Goal: Communication & Community: Answer question/provide support

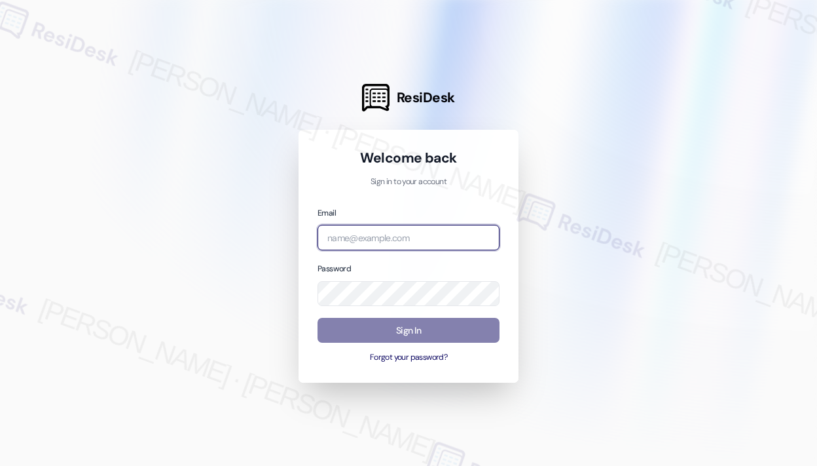
click at [377, 238] on input "email" at bounding box center [409, 238] width 182 height 26
type input "automated-surveys-campus_living_centres-[PERSON_NAME].roles@campus_living_[DOMA…"
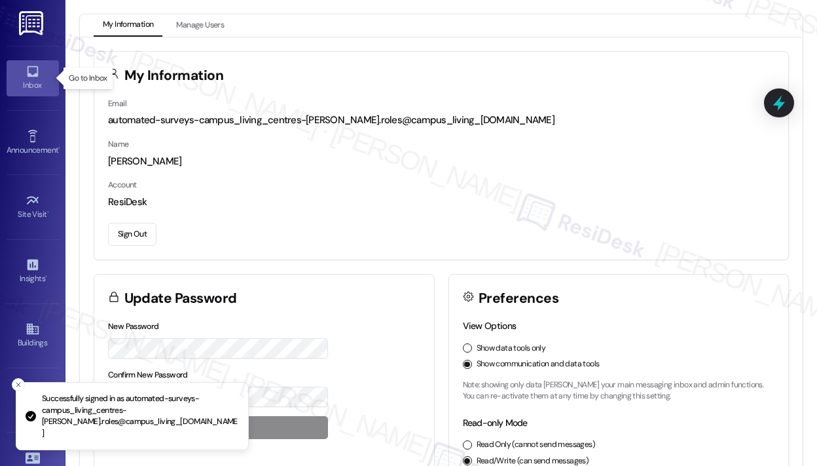
click at [32, 83] on div "Inbox" at bounding box center [32, 85] width 65 height 13
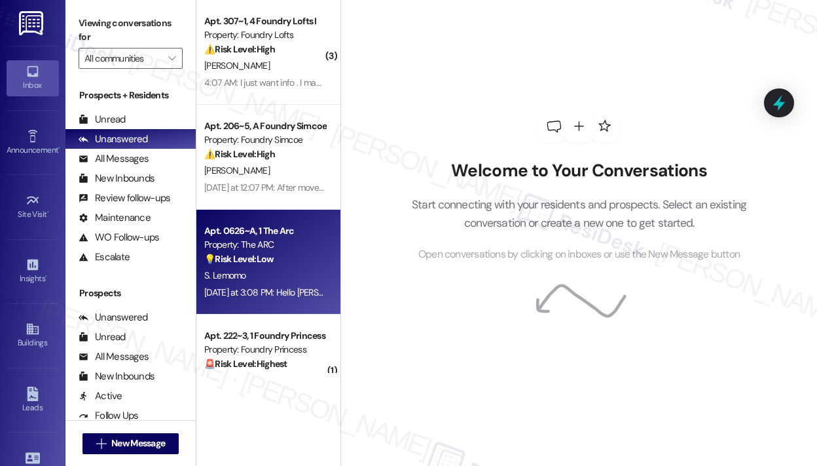
click at [289, 240] on div "Property: The ARC" at bounding box center [264, 245] width 121 height 14
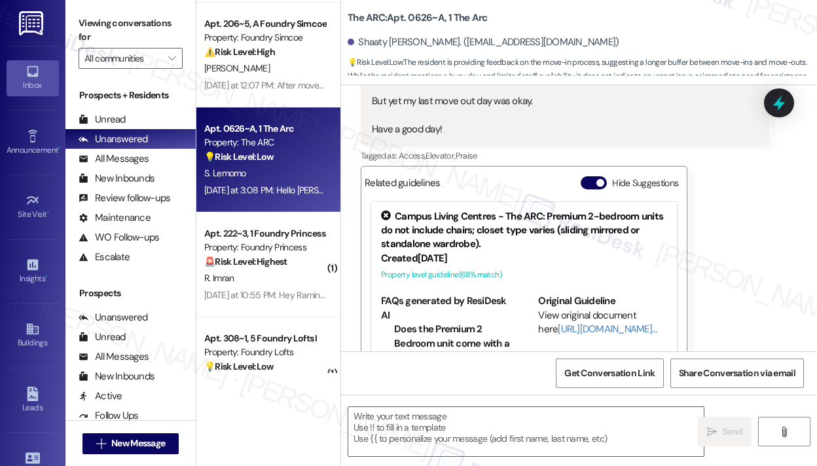
scroll to position [131, 0]
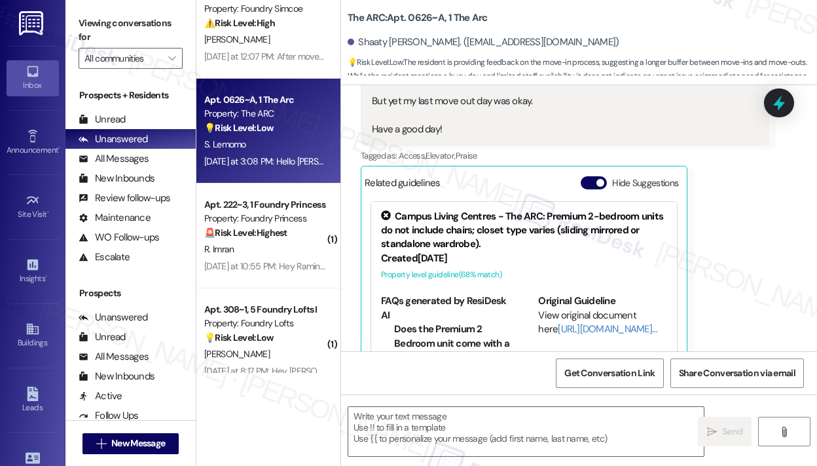
click at [280, 253] on div "( 3 ) Apt. 307~1, 4 Foundry Lofts I Property: Foundry Lofts ⚠️ Risk Level: High…" at bounding box center [268, 186] width 144 height 373
type textarea "Fetching suggested responses. Please feel free to read through the conversation…"
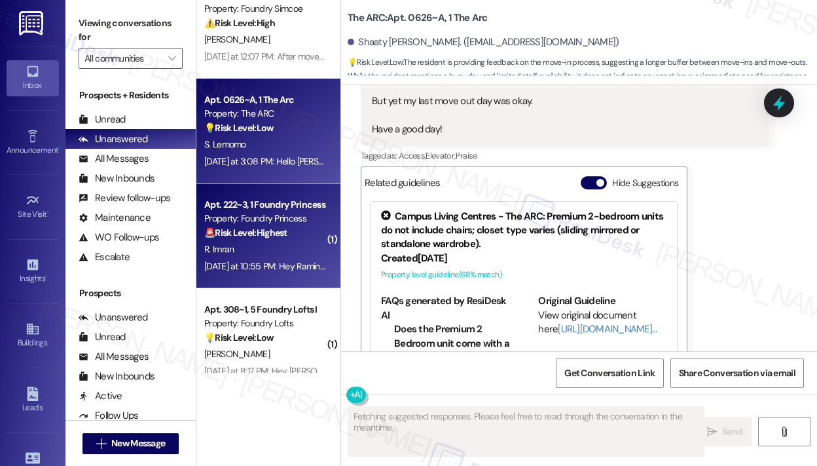
click at [280, 254] on div "R. Imran" at bounding box center [265, 249] width 124 height 16
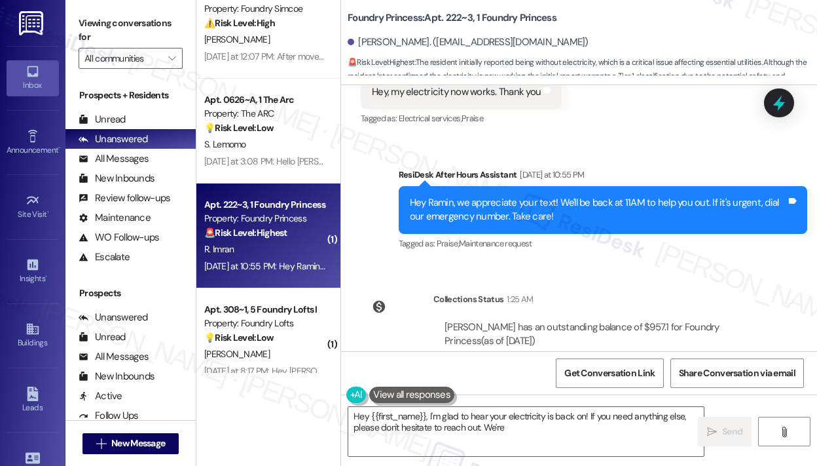
scroll to position [7340, 0]
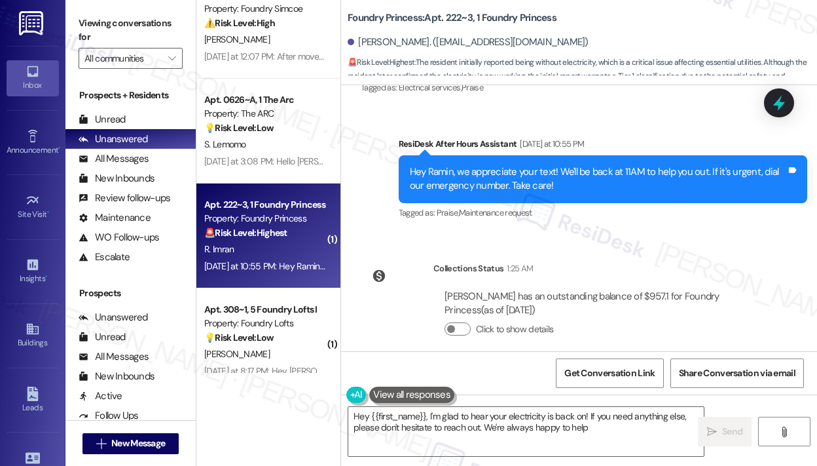
type textarea "Hey {{first_name}}, I'm glad to hear your electricity is back on! If you need a…"
click at [635, 429] on textarea "Hey {{first_name}}, I'm glad to hear your electricity is back on! If you need a…" at bounding box center [526, 431] width 356 height 49
click at [720, 425] on span "Send" at bounding box center [733, 431] width 26 height 14
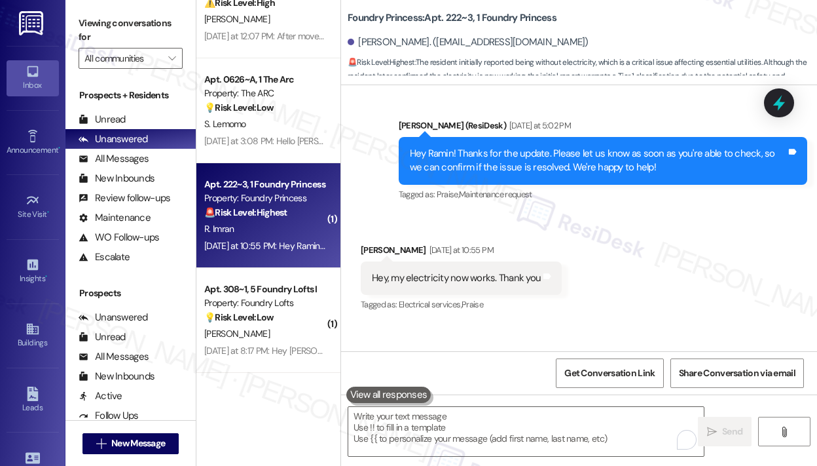
scroll to position [7080, 0]
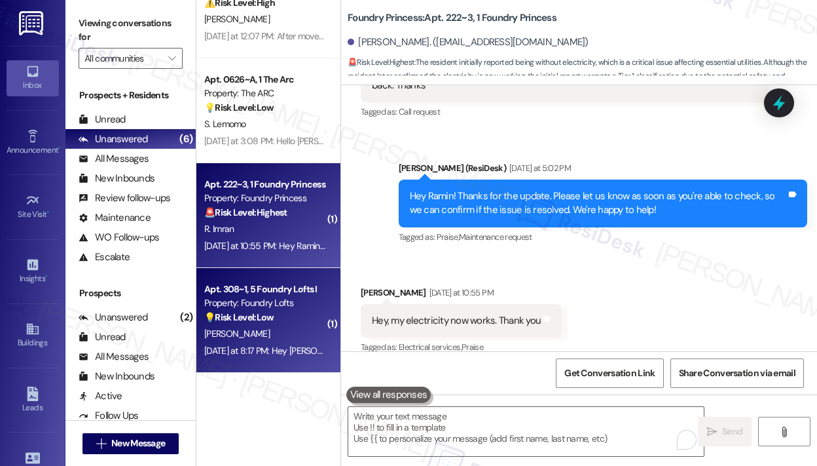
click at [257, 302] on div "Property: Foundry Lofts" at bounding box center [264, 303] width 121 height 14
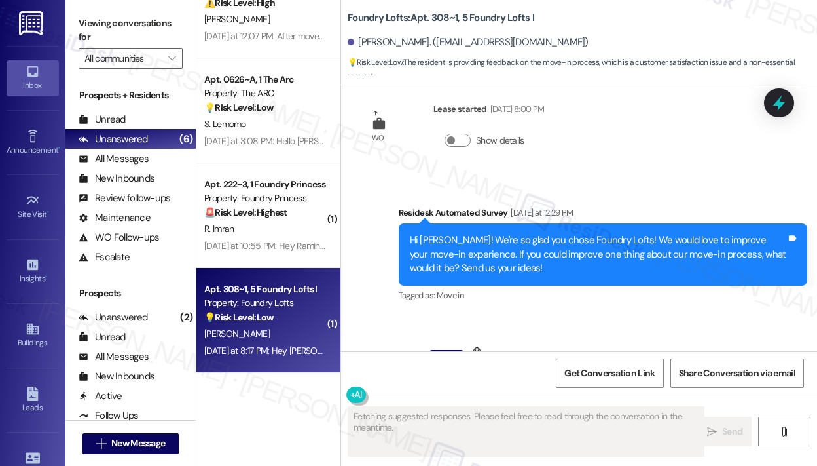
scroll to position [8623, 0]
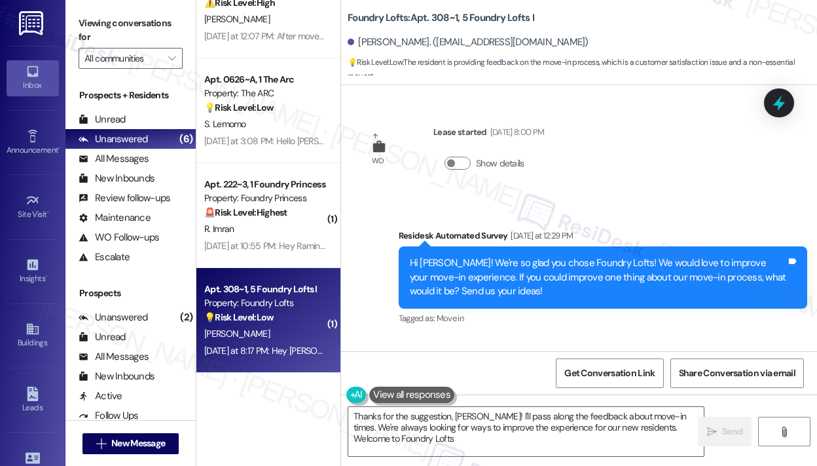
type textarea "Thanks for the suggestion, [PERSON_NAME]! I'll pass along the feedback about mo…"
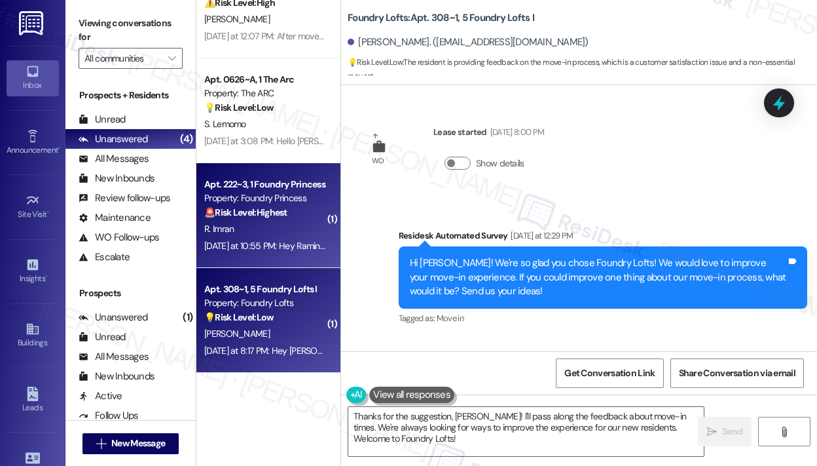
click at [244, 226] on div "R. Imran" at bounding box center [265, 229] width 124 height 16
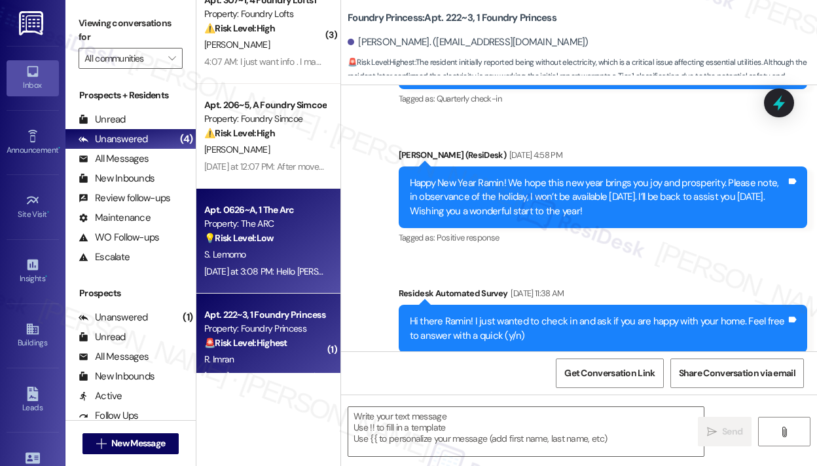
scroll to position [0, 0]
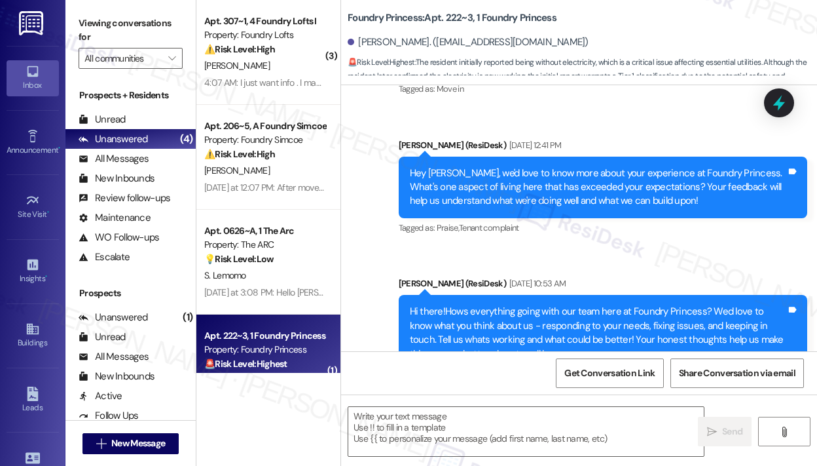
type textarea "Fetching suggested responses. Please feel free to read through the conversation…"
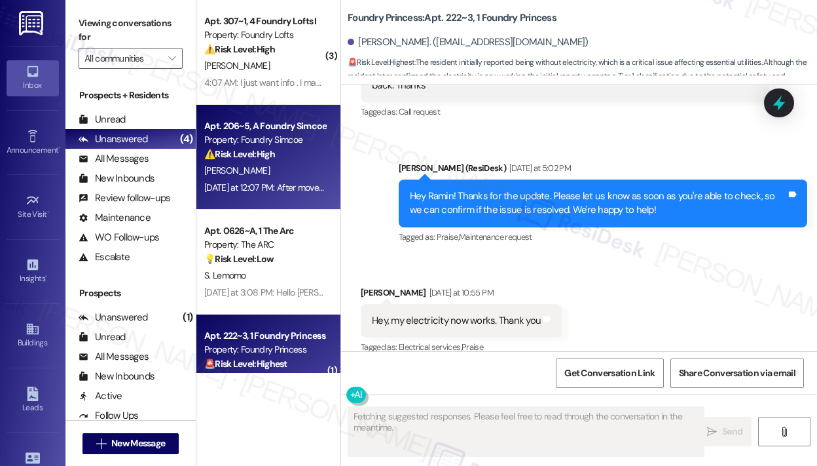
click at [280, 141] on div "Property: Foundry Simcoe" at bounding box center [264, 140] width 121 height 14
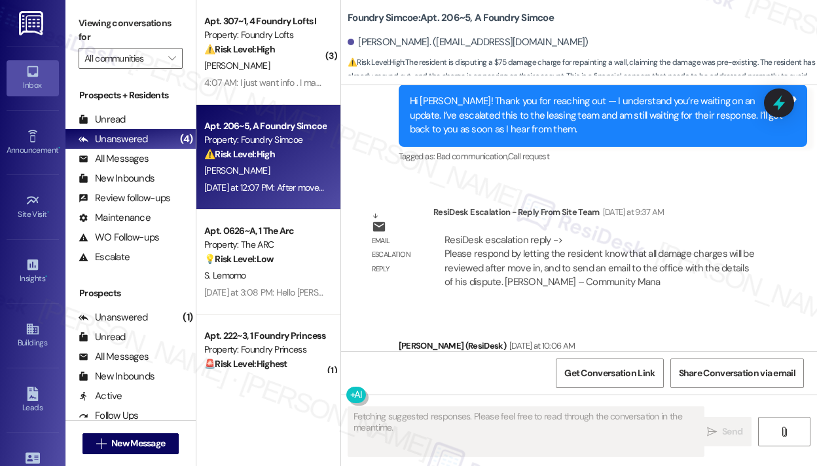
scroll to position [5171, 0]
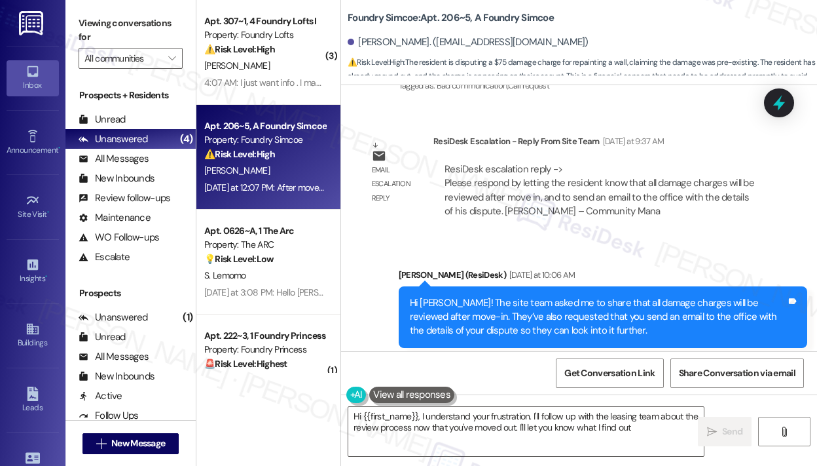
type textarea "Hi {{first_name}}, I understand your frustration. I'll follow up with the leasi…"
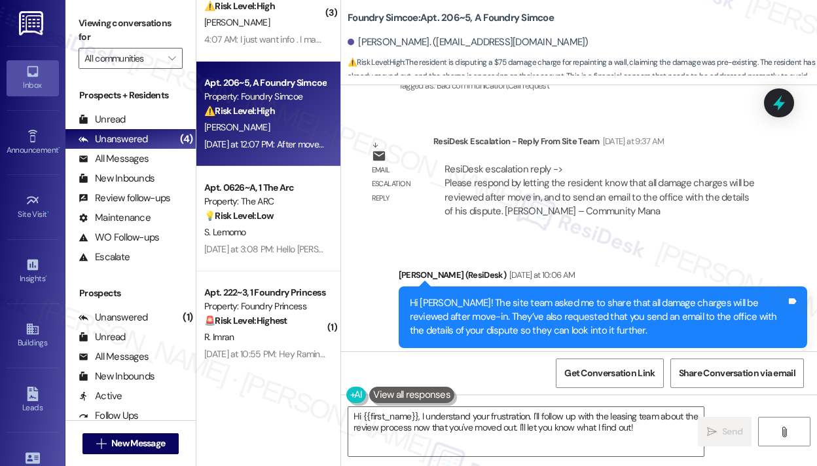
scroll to position [65, 0]
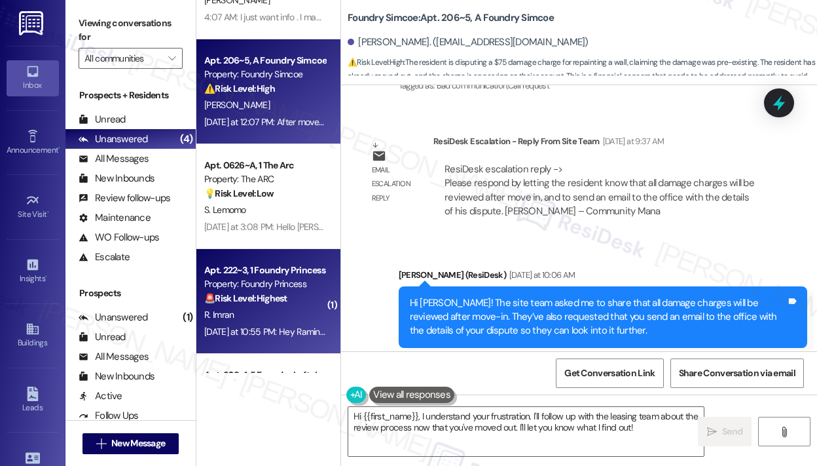
click at [249, 280] on div "Property: Foundry Princess" at bounding box center [264, 284] width 121 height 14
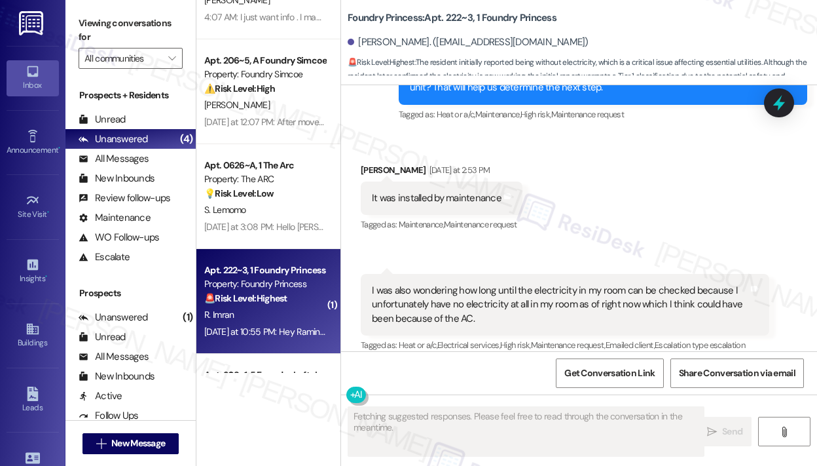
scroll to position [7080, 0]
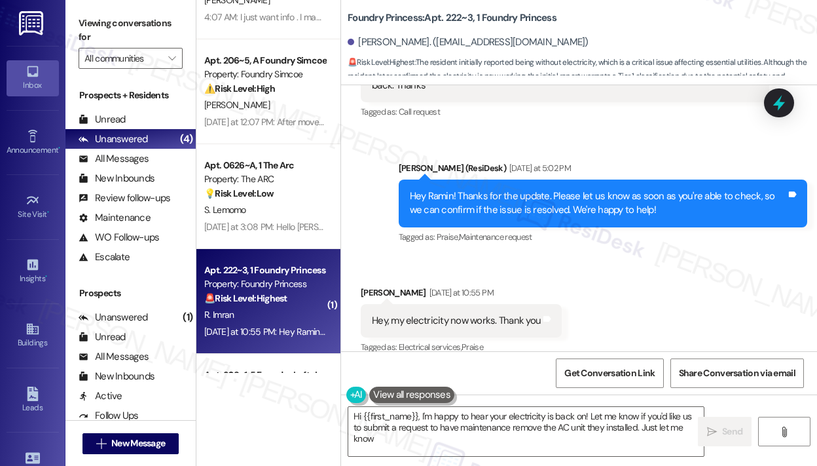
type textarea "Hi {{first_name}}, I'm happy to hear your electricity is back on! Let me know i…"
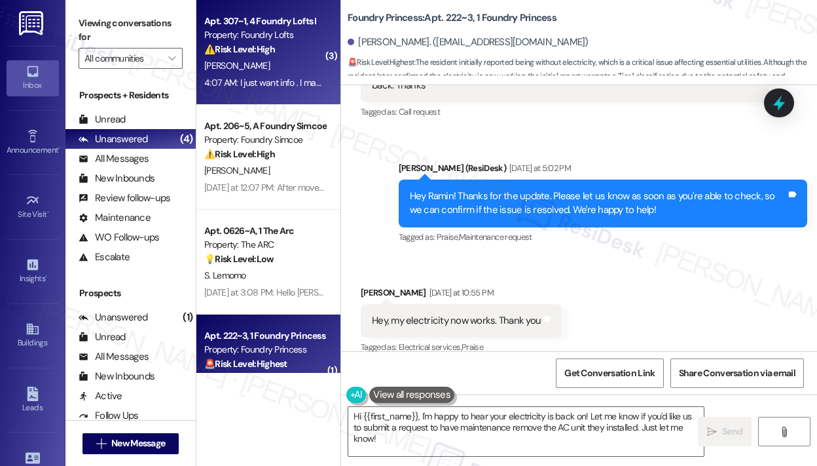
click at [268, 89] on div "4:07 AM: I just want info . I may be able to stand it but I just want to know f…" at bounding box center [265, 83] width 124 height 16
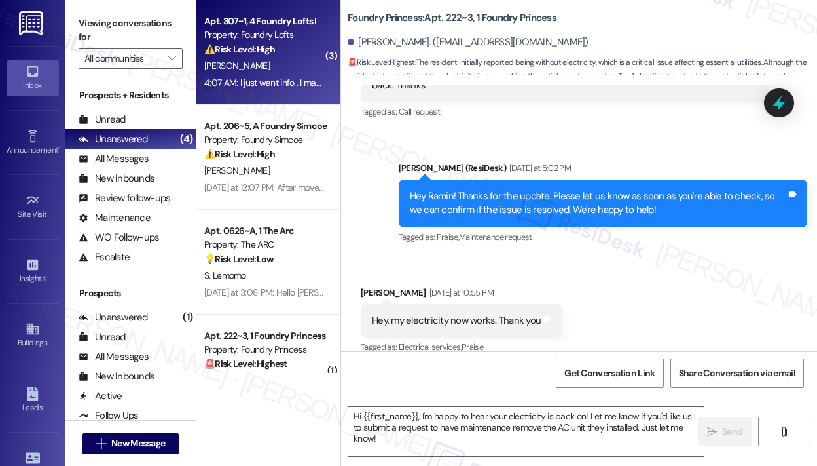
type textarea "Fetching suggested responses. Please feel free to read through the conversation…"
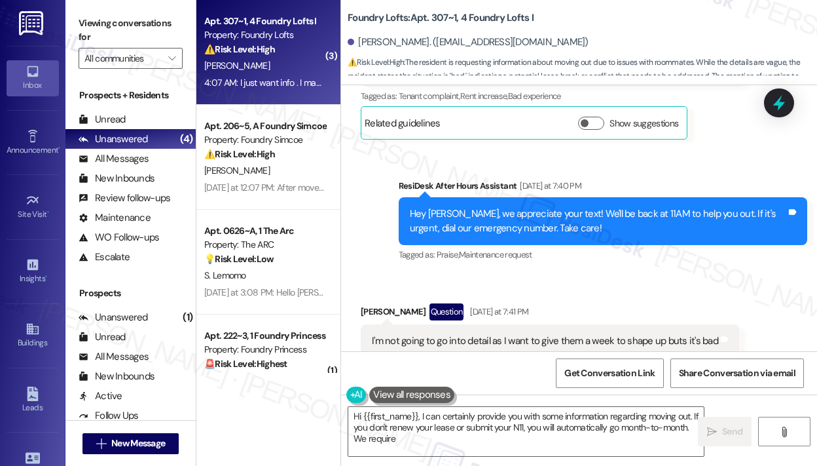
scroll to position [10075, 0]
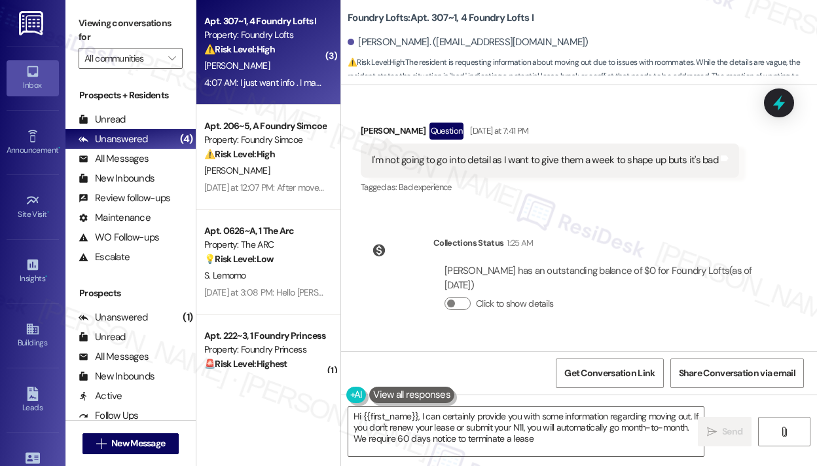
type textarea "Hi {{first_name}}, I can certainly provide you with some information regarding …"
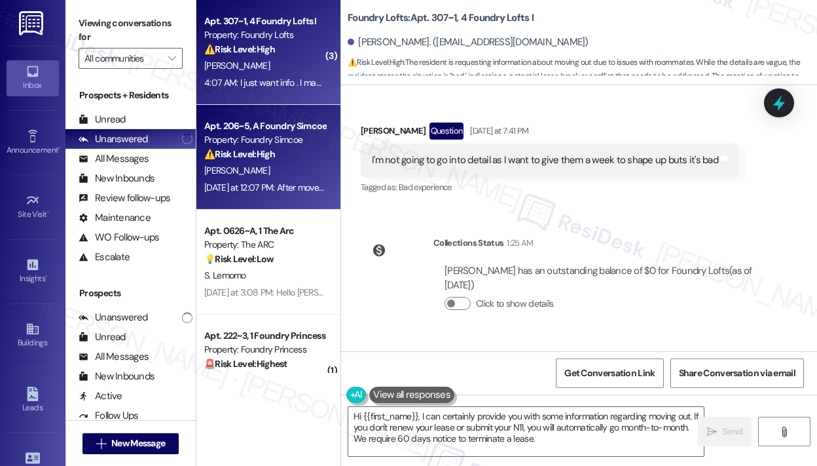
click at [225, 147] on div "⚠️ Risk Level: High The resident is disputing a $75 damage charge for repaintin…" at bounding box center [264, 154] width 121 height 14
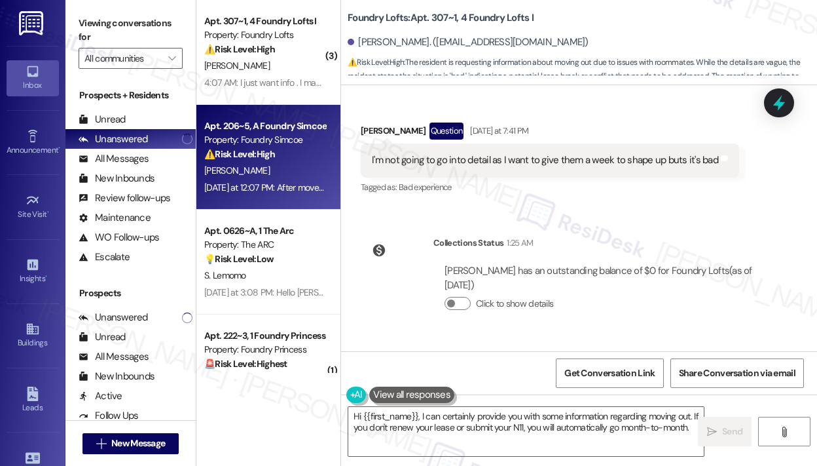
type textarea "Hi {{first_name}}, I can certainly provide you with some information regarding …"
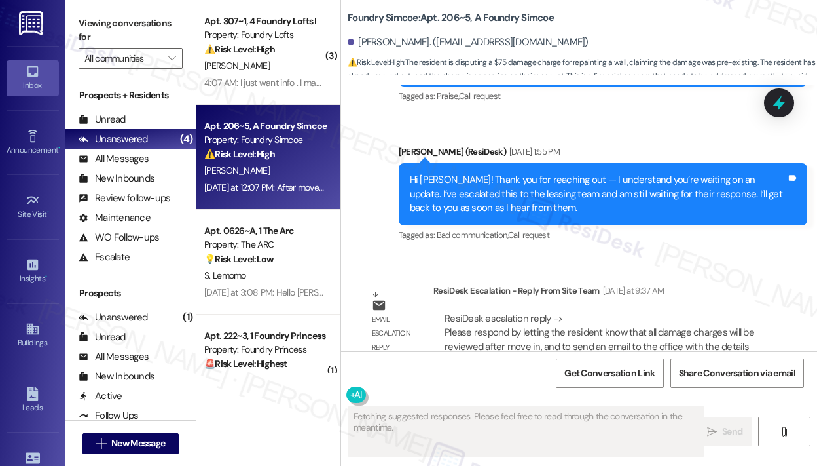
scroll to position [5236, 0]
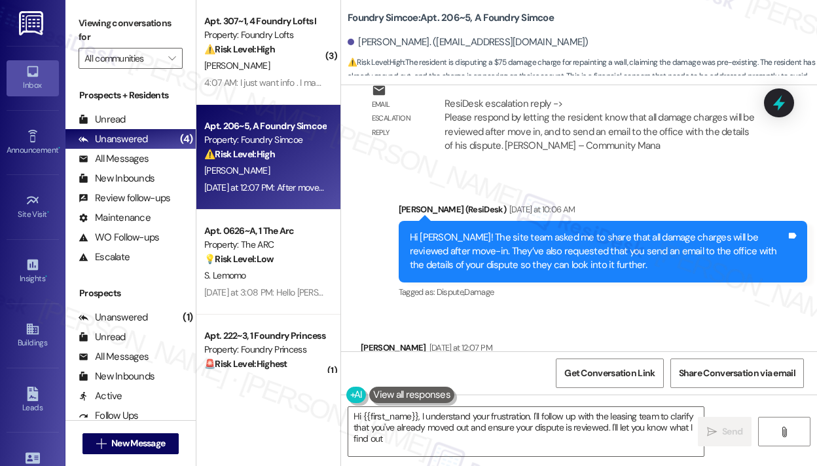
type textarea "Hi {{first_name}}, I understand your frustration. I'll follow up with the leasi…"
